Goal: Use online tool/utility: Utilize a website feature to perform a specific function

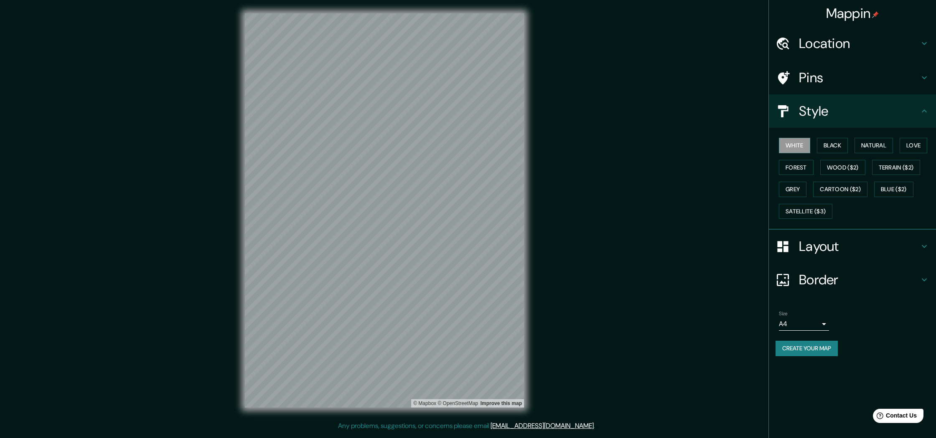
click at [842, 245] on h4 "Layout" at bounding box center [859, 246] width 120 height 17
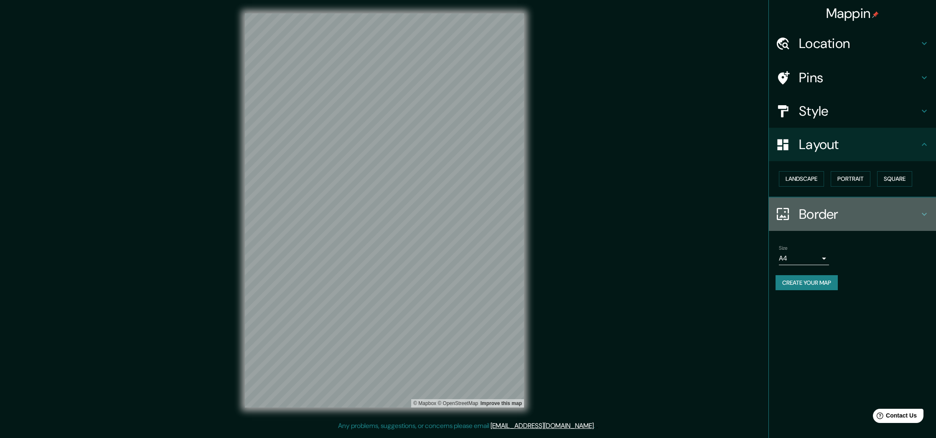
click at [825, 215] on h4 "Border" at bounding box center [859, 214] width 120 height 17
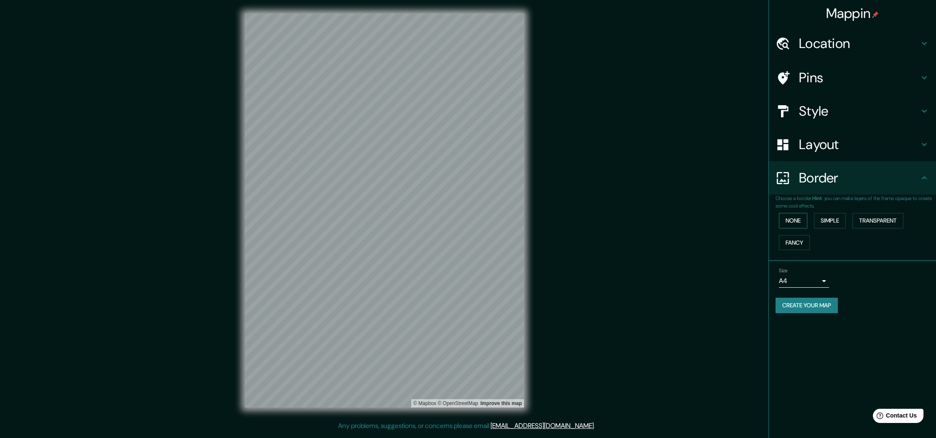
click at [797, 222] on button "None" at bounding box center [793, 220] width 28 height 15
click at [800, 235] on button "Fancy" at bounding box center [794, 242] width 31 height 15
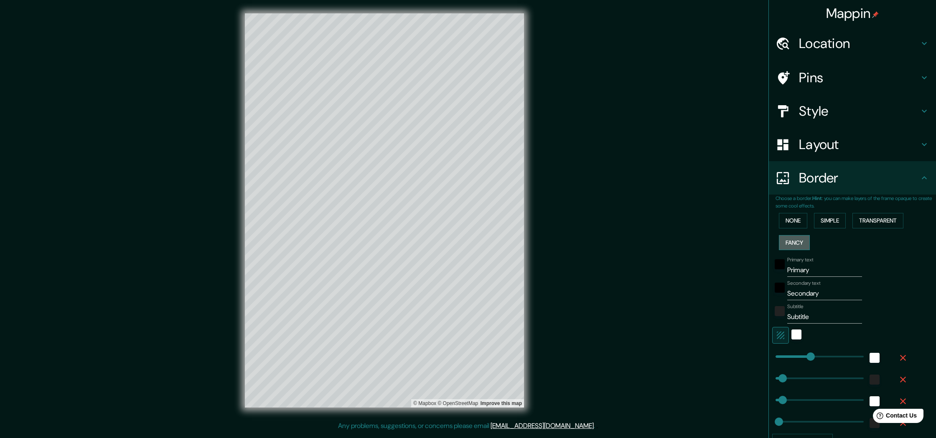
click at [801, 237] on button "Fancy" at bounding box center [794, 242] width 31 height 15
type input "267"
type input "53"
type input "27"
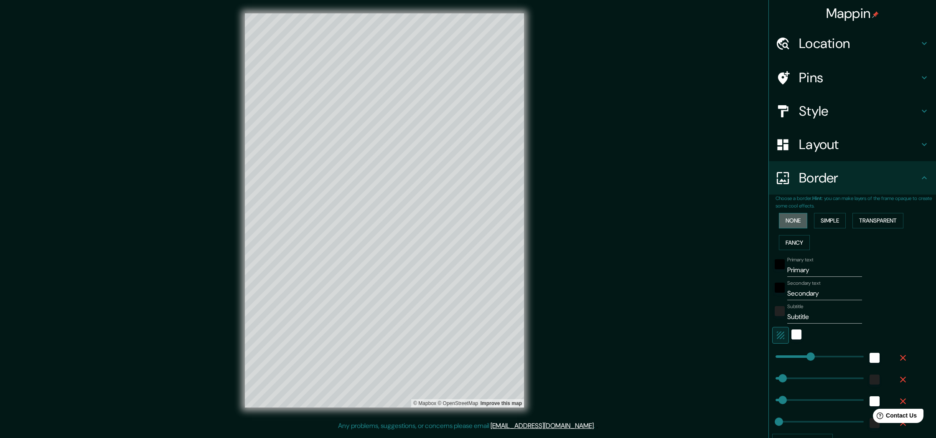
click at [801, 218] on button "None" at bounding box center [793, 220] width 28 height 15
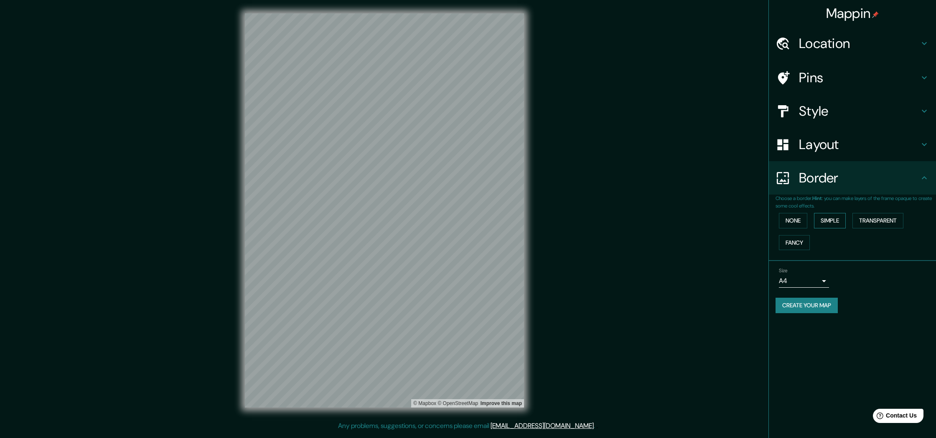
click at [838, 219] on button "Simple" at bounding box center [830, 220] width 32 height 15
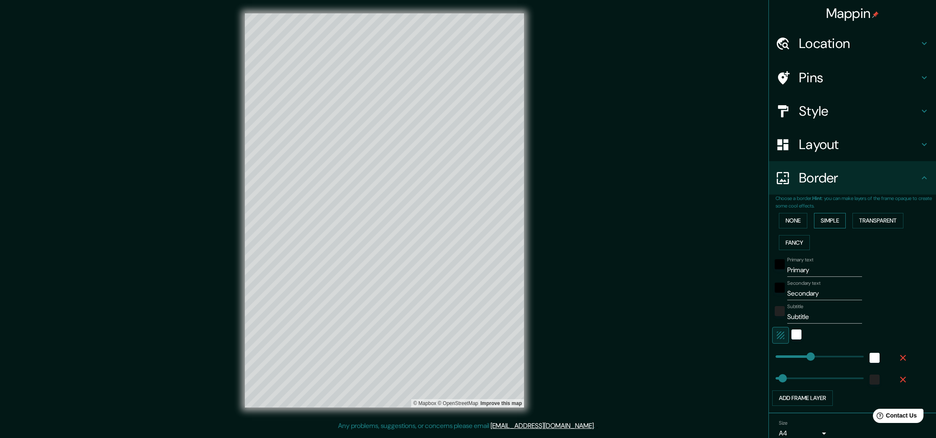
click at [838, 219] on button "Simple" at bounding box center [830, 220] width 32 height 15
type input "267"
type input "53"
click at [782, 219] on button "None" at bounding box center [793, 220] width 28 height 15
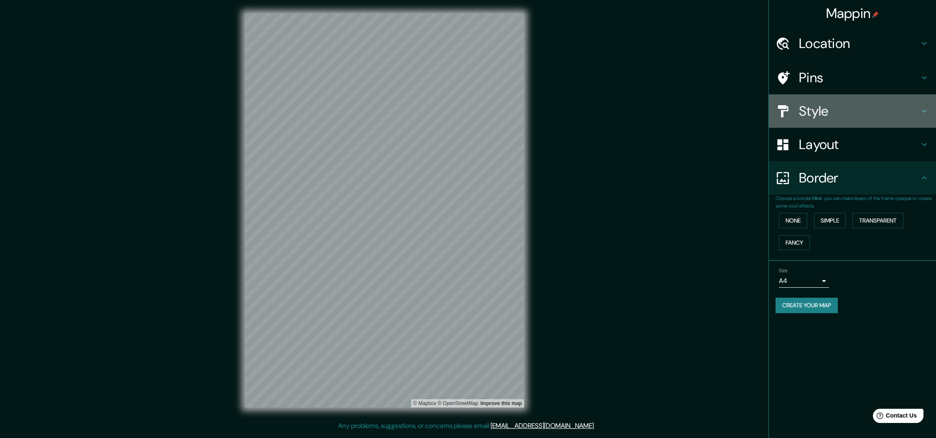
click at [920, 112] on icon at bounding box center [924, 111] width 10 height 10
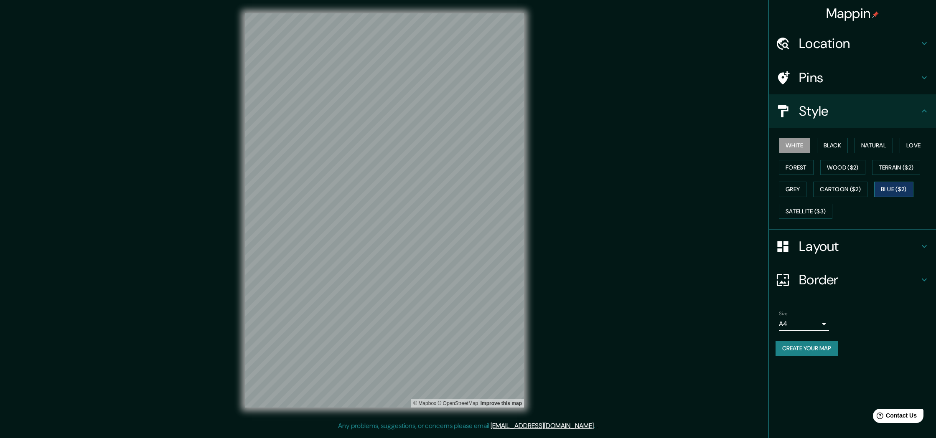
click at [892, 184] on button "Blue ($2)" at bounding box center [893, 189] width 39 height 15
click at [828, 208] on button "Satellite ($3)" at bounding box center [805, 211] width 53 height 15
click at [800, 185] on button "Grey" at bounding box center [793, 189] width 28 height 15
click at [807, 201] on div "White Black Natural Love Forest Wood ($2) Terrain ($2) Grey Cartoon ($2) Blue (…" at bounding box center [856, 179] width 160 height 88
click at [807, 206] on button "Satellite ($3)" at bounding box center [805, 211] width 53 height 15
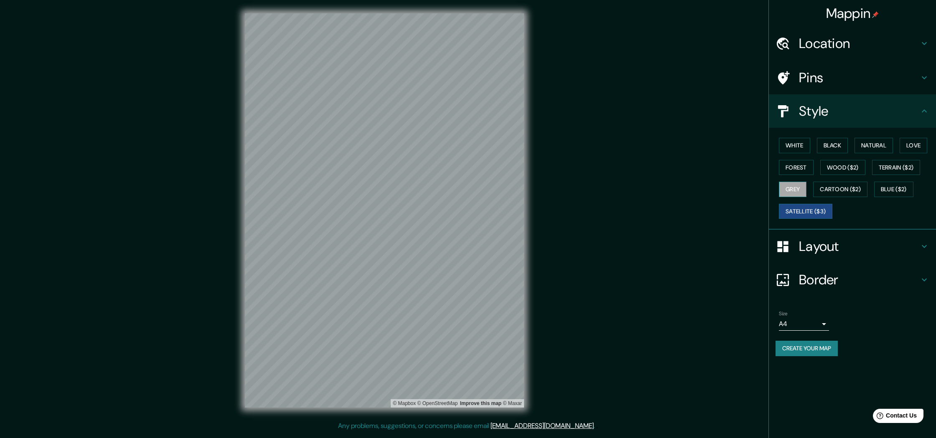
click at [788, 185] on button "Grey" at bounding box center [793, 189] width 28 height 15
click at [855, 163] on button "Wood ($2)" at bounding box center [842, 167] width 45 height 15
drag, startPoint x: 858, startPoint y: 189, endPoint x: 865, endPoint y: 188, distance: 6.7
click at [858, 189] on button "Cartoon ($2)" at bounding box center [840, 189] width 54 height 15
click at [897, 188] on button "Blue ($2)" at bounding box center [893, 189] width 39 height 15
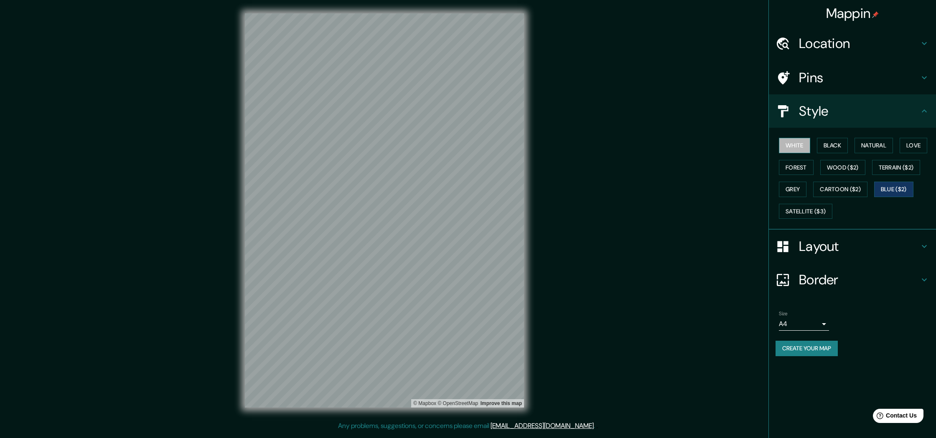
click at [792, 145] on button "White" at bounding box center [794, 145] width 31 height 15
